Goal: Task Accomplishment & Management: Manage account settings

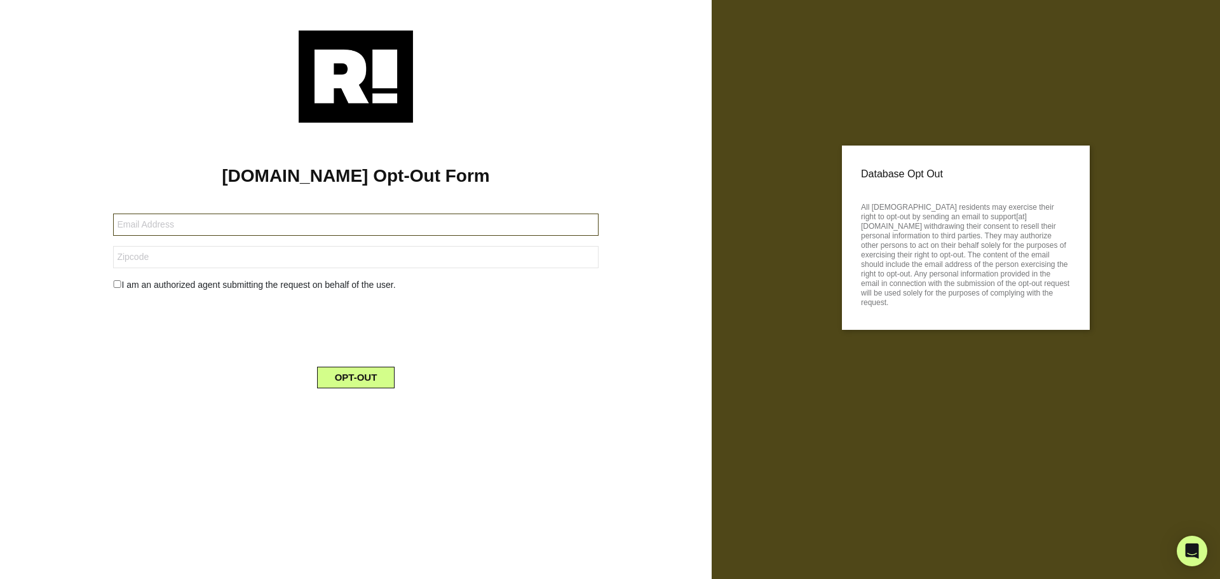
click at [225, 230] on input "text" at bounding box center [355, 225] width 485 height 22
type input "[EMAIL_ADDRESS][DOMAIN_NAME]"
click at [114, 283] on input "checkbox" at bounding box center [117, 284] width 8 height 8
checkbox input "true"
click at [137, 253] on input "text" at bounding box center [355, 257] width 485 height 22
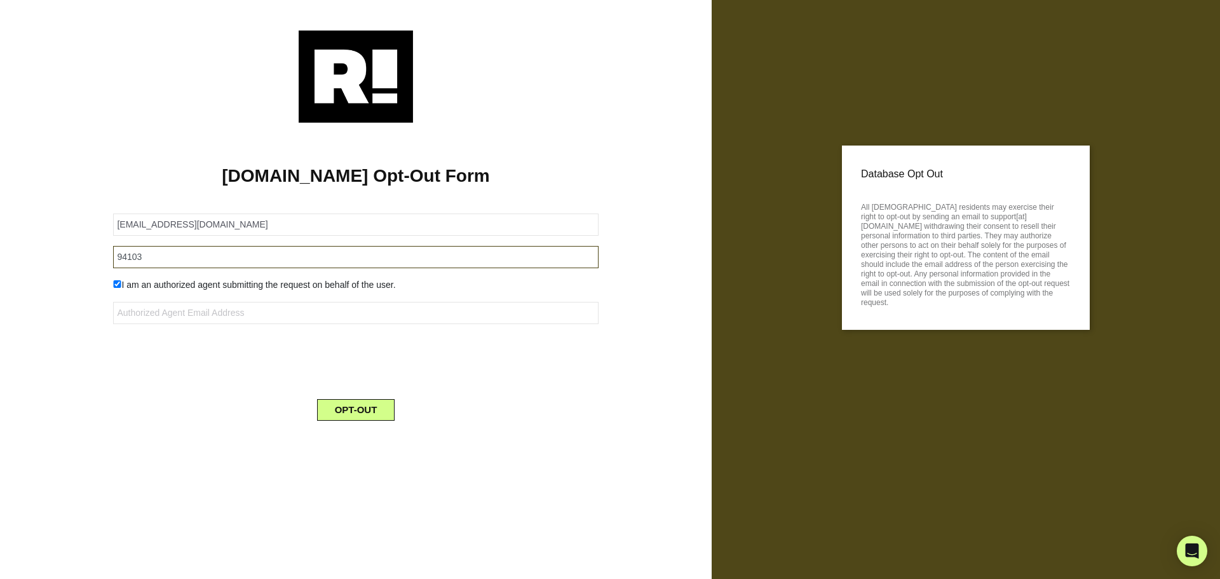
type input "94103"
click at [116, 280] on input "checkbox" at bounding box center [117, 284] width 8 height 8
checkbox input "false"
click at [366, 379] on button "OPT-OUT" at bounding box center [356, 378] width 78 height 22
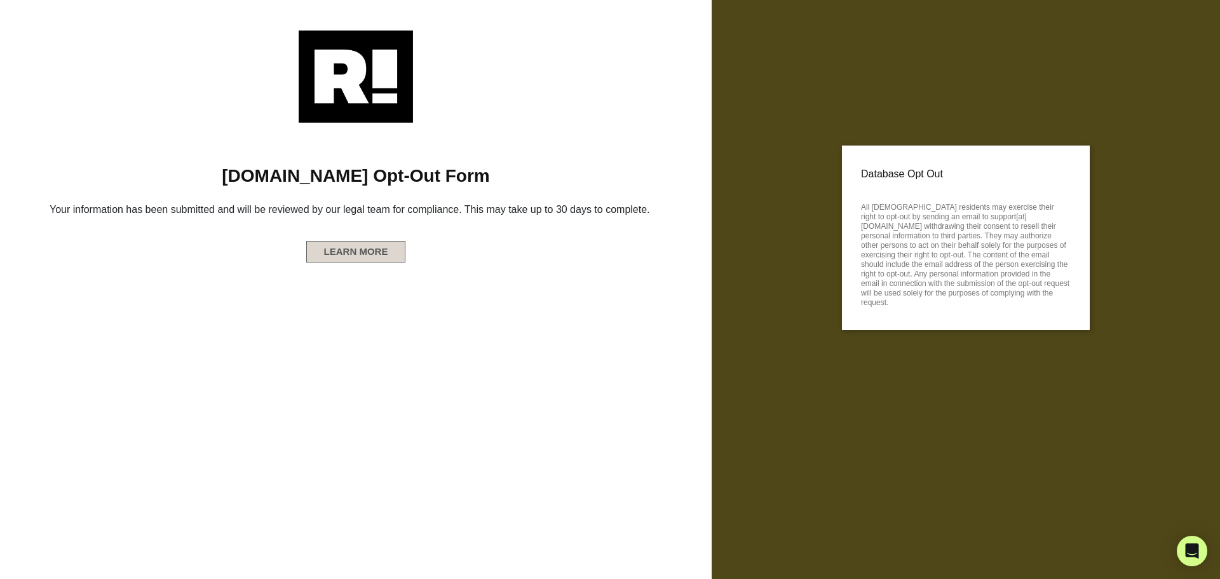
click at [366, 248] on button "LEARN MORE" at bounding box center [356, 252] width 100 height 22
